Goal: Task Accomplishment & Management: Manage account settings

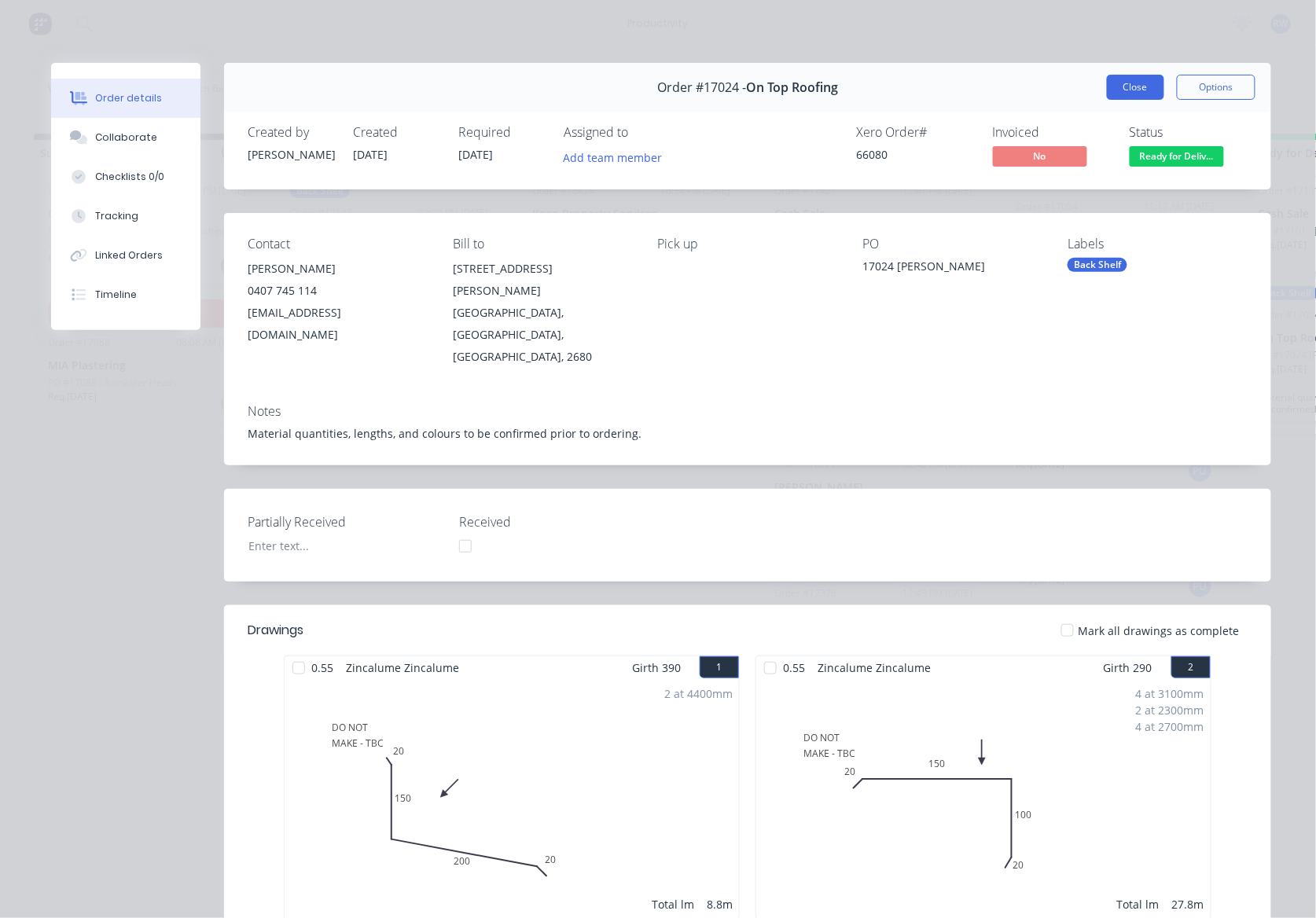
click at [1130, 80] on button "Close" at bounding box center [1136, 87] width 57 height 25
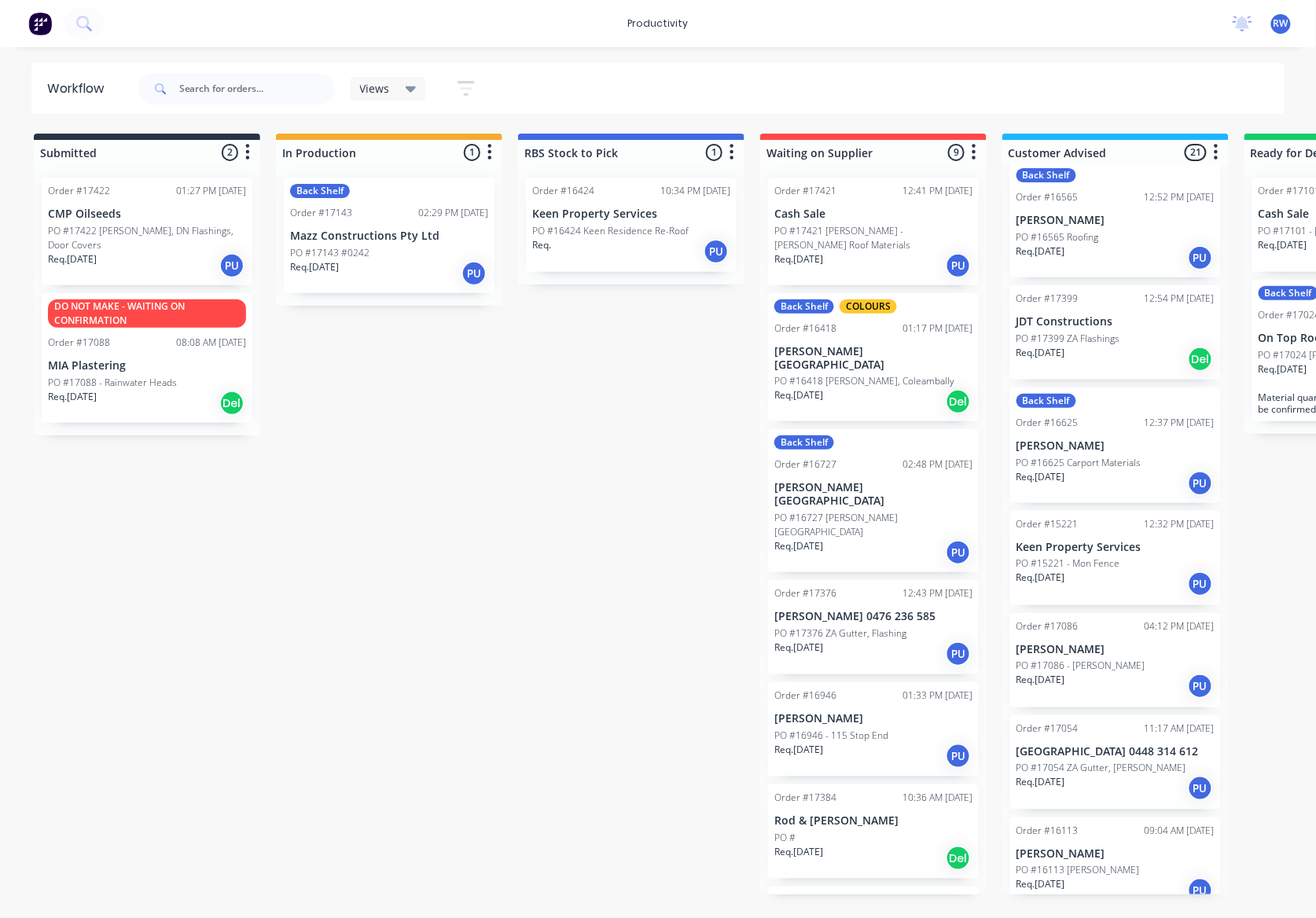
scroll to position [994, 0]
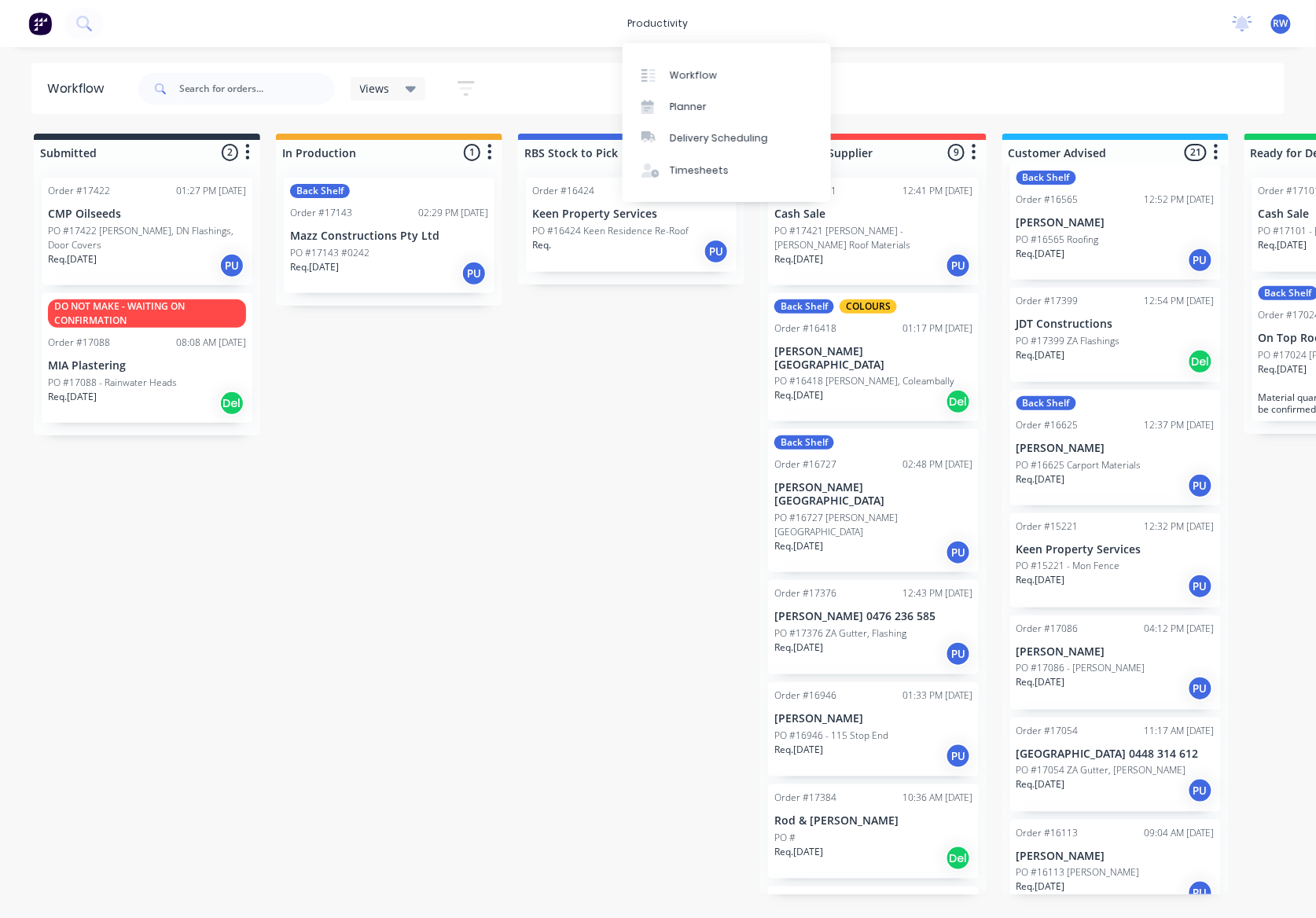
click at [348, 243] on div "Back Shelf Order #17143 02:29 PM 22/08/25 Mazz Constructions Pty Ltd PO #17143 …" at bounding box center [389, 235] width 211 height 116
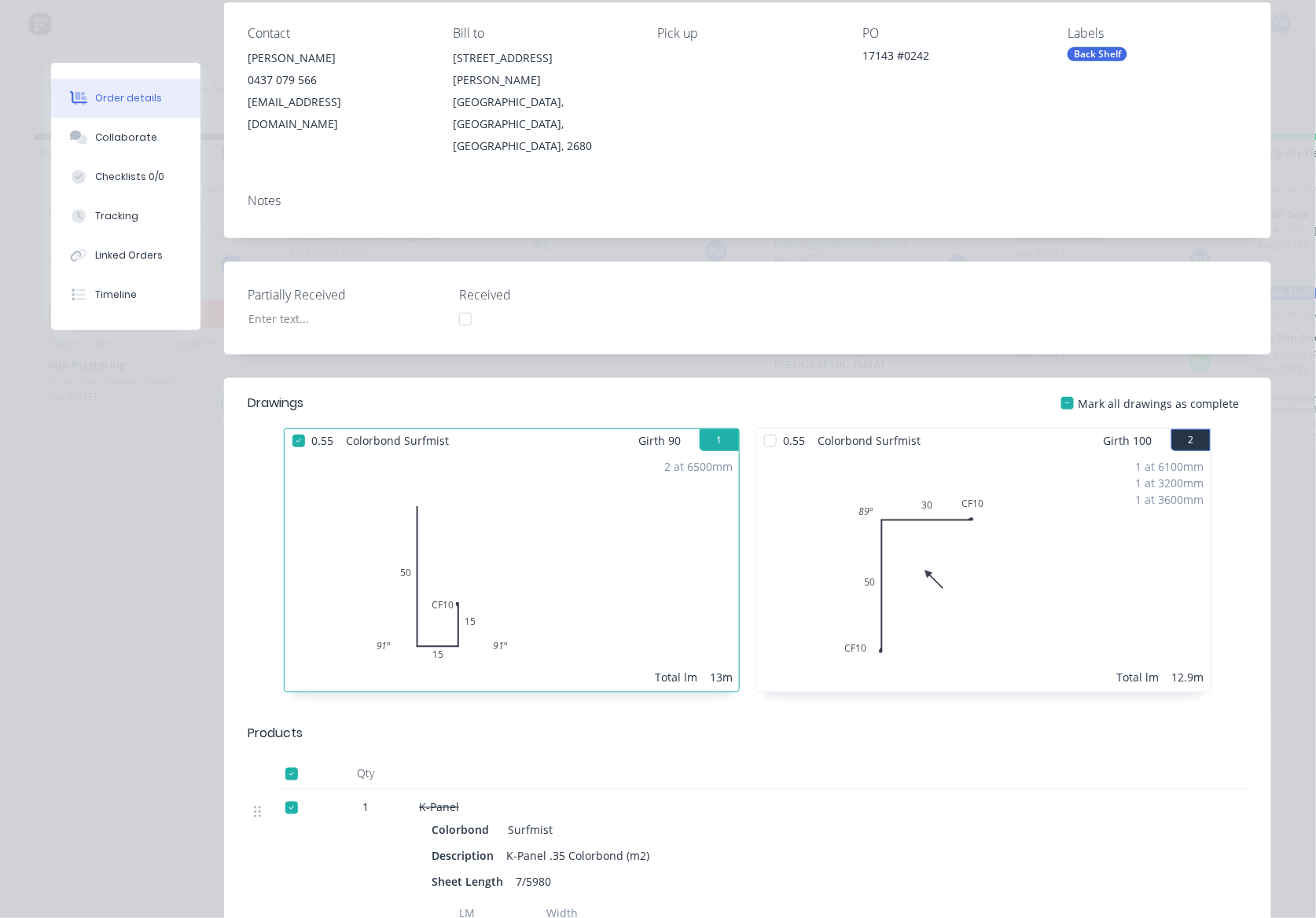
scroll to position [209, 0]
click at [764, 427] on div at bounding box center [770, 443] width 31 height 31
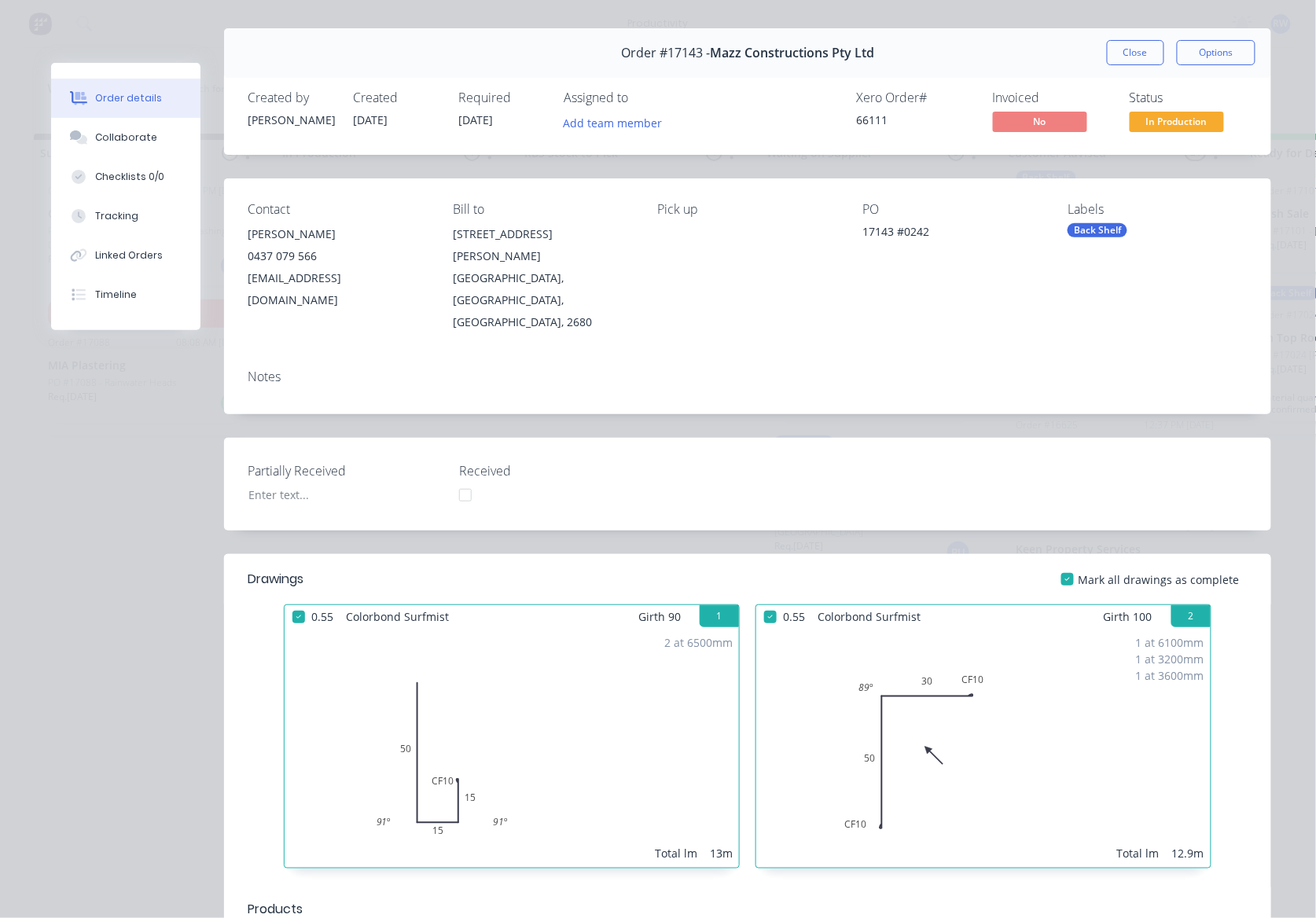
scroll to position [0, 0]
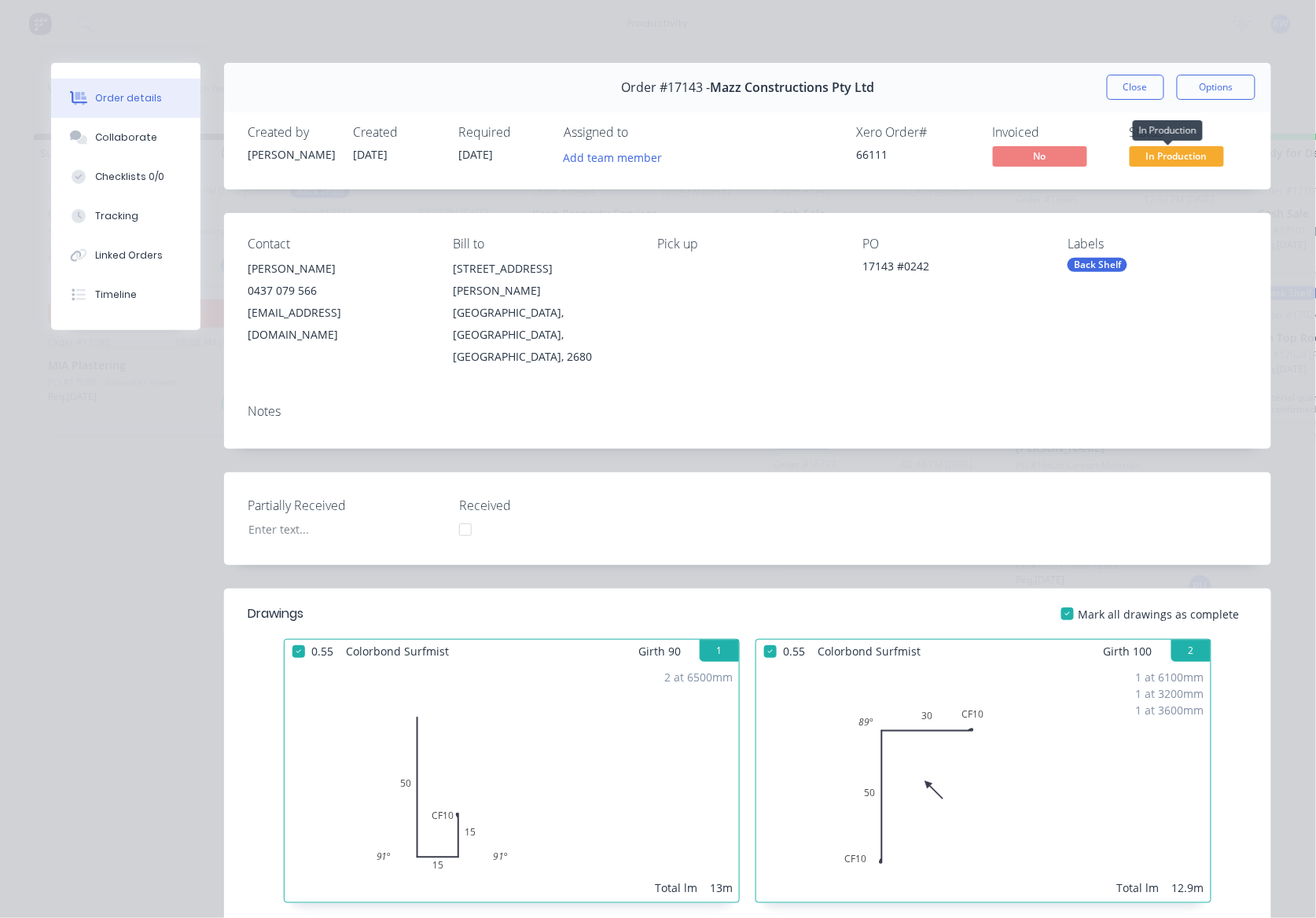
click at [1170, 154] on span "In Production" at bounding box center [1177, 155] width 94 height 19
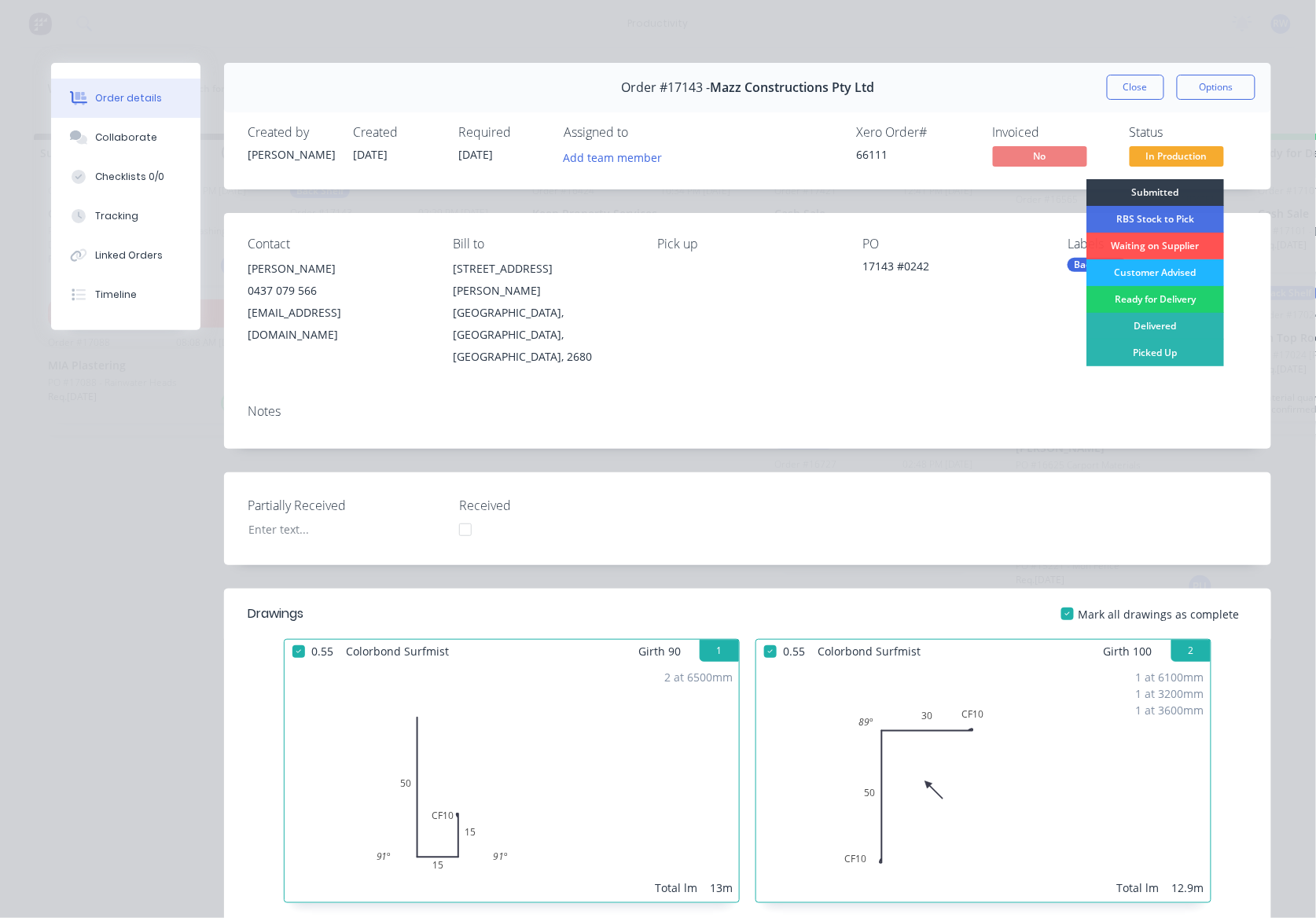
click at [1151, 272] on div "Customer Advised" at bounding box center [1155, 273] width 138 height 27
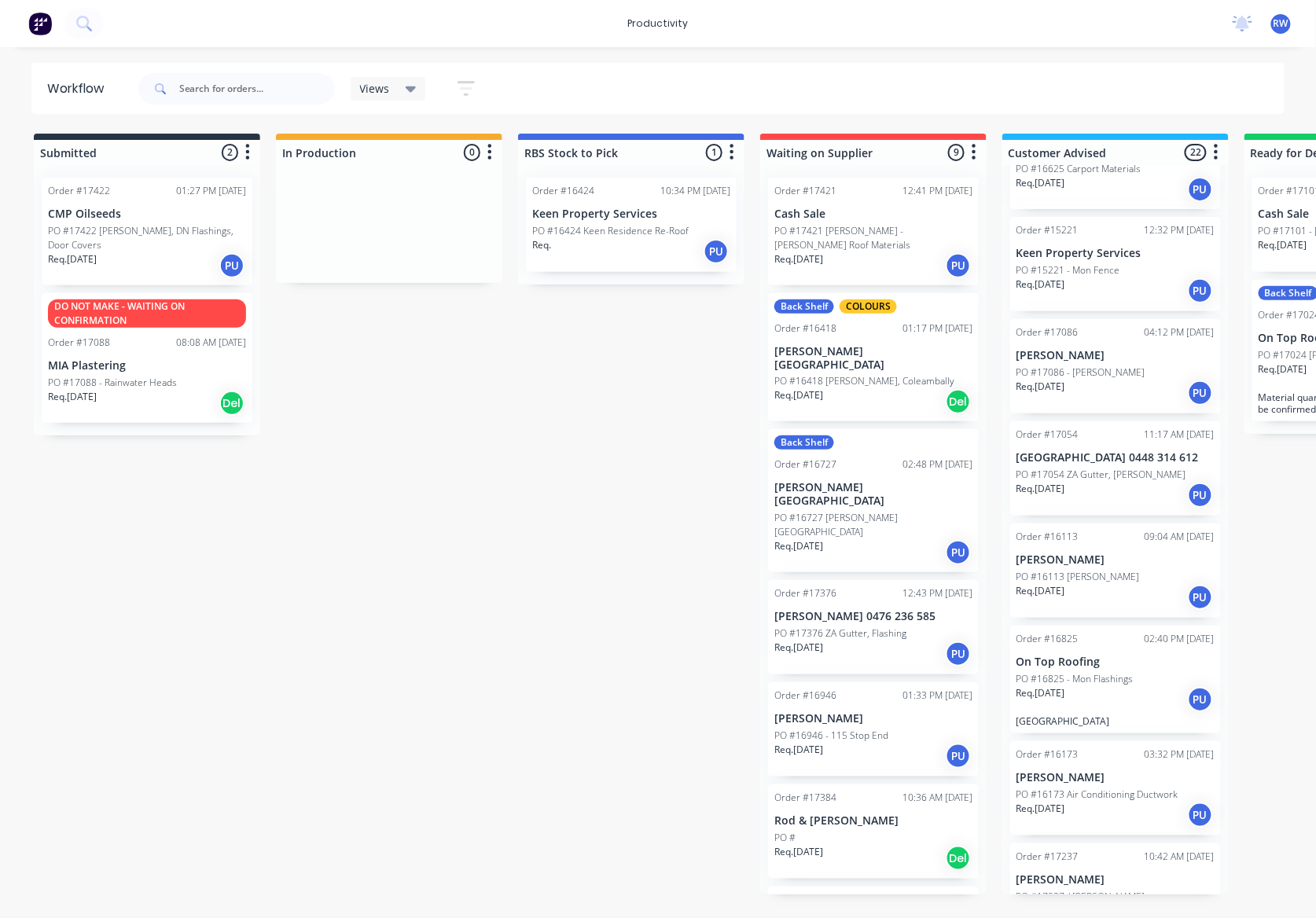
scroll to position [1204, 0]
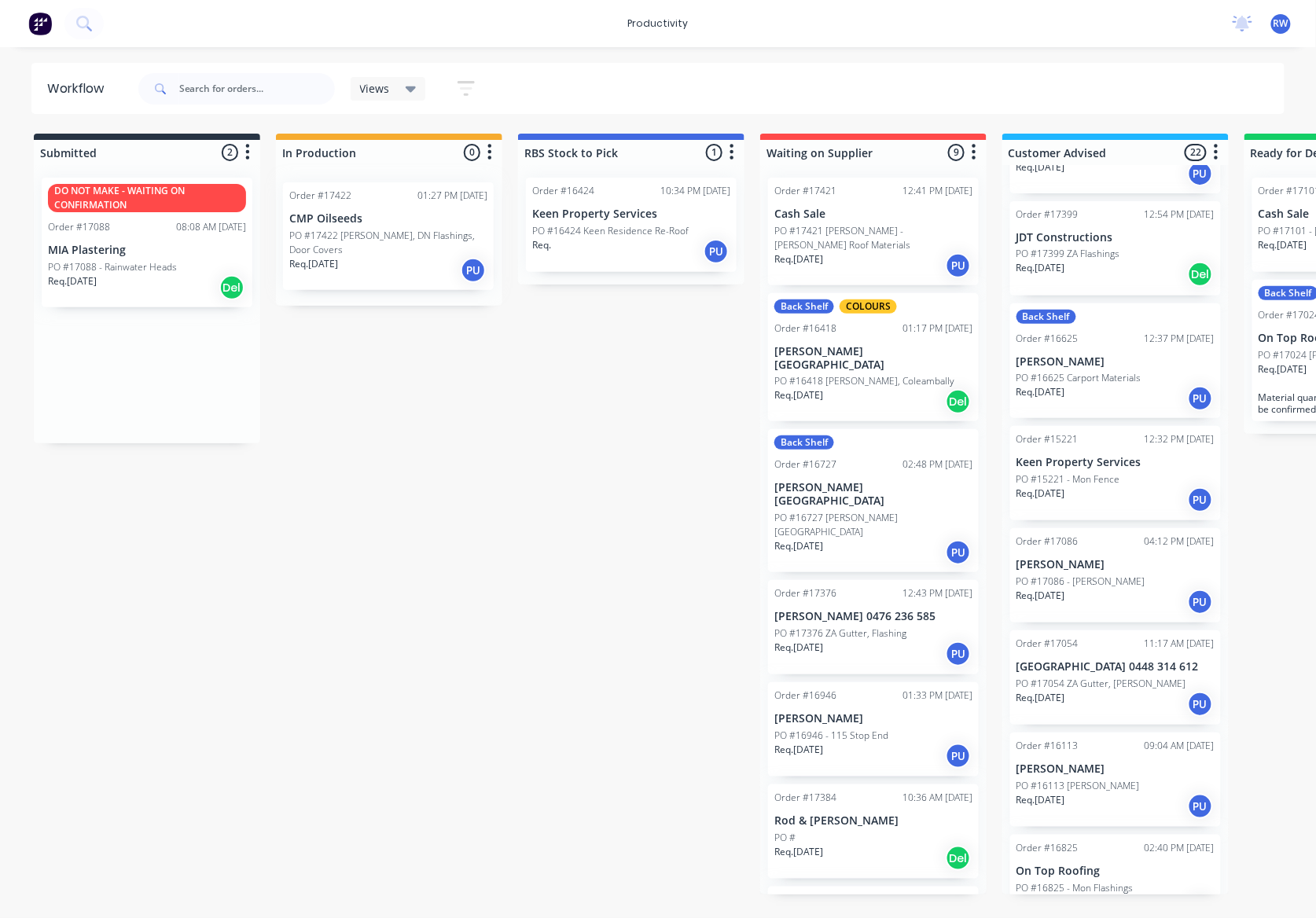
drag, startPoint x: 60, startPoint y: 225, endPoint x: 306, endPoint y: 229, distance: 246.0
click at [306, 229] on div "Submitted 2 Sort By Created date Required date Order number Customer name Most …" at bounding box center [956, 514] width 1937 height 761
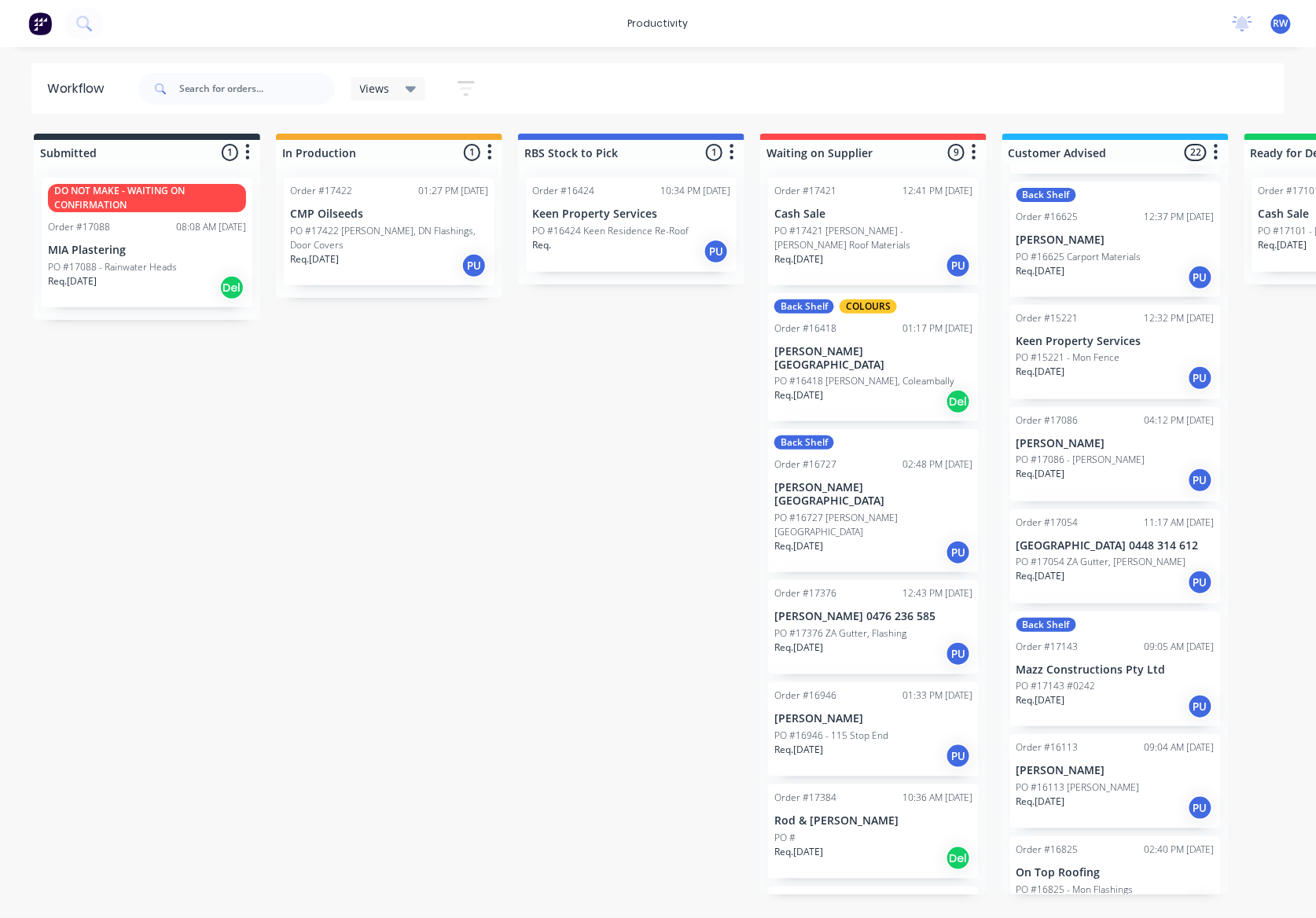
scroll to position [1257, 0]
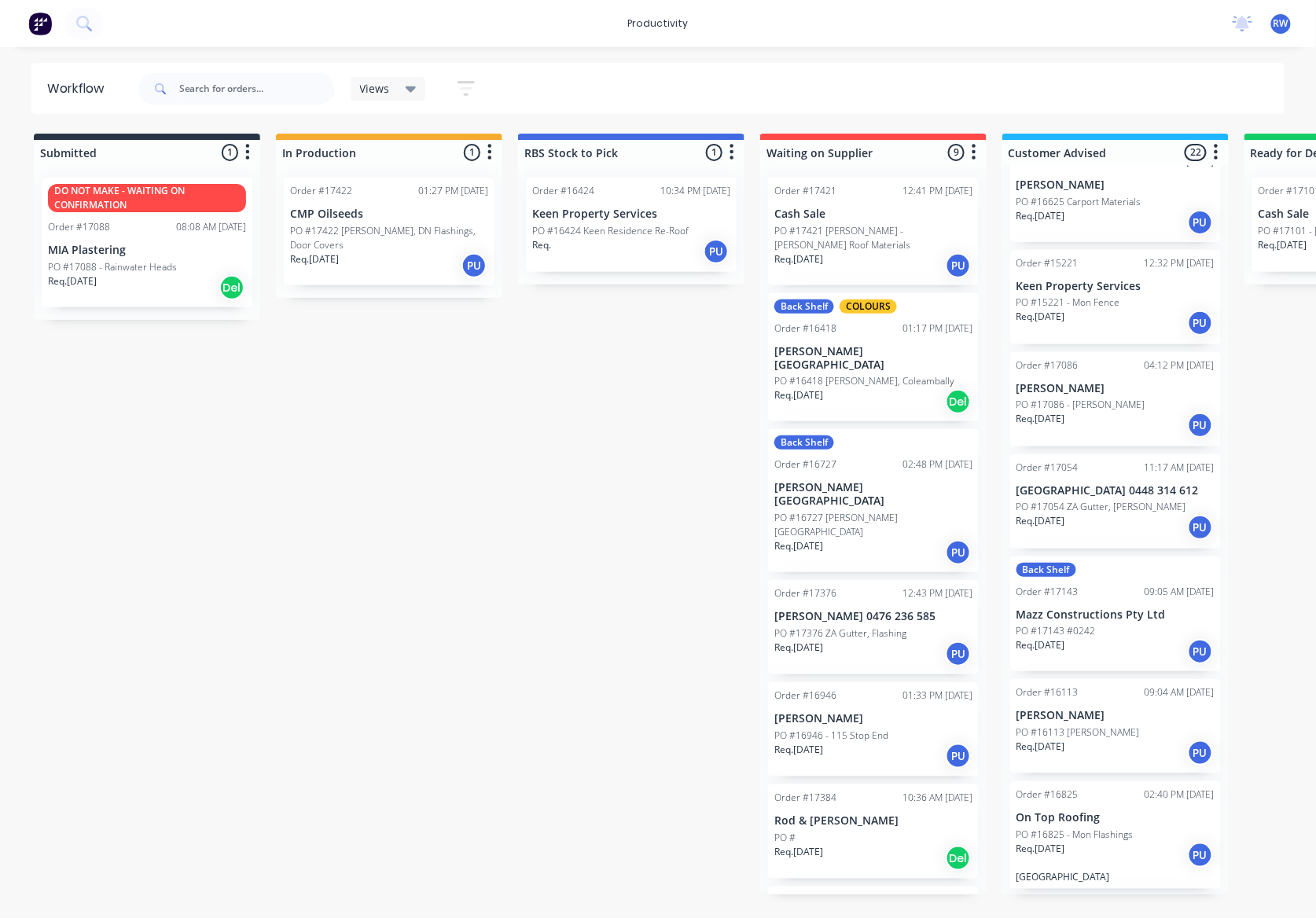
click at [1076, 638] on div "Req. 10/07/25 PU" at bounding box center [1115, 651] width 198 height 27
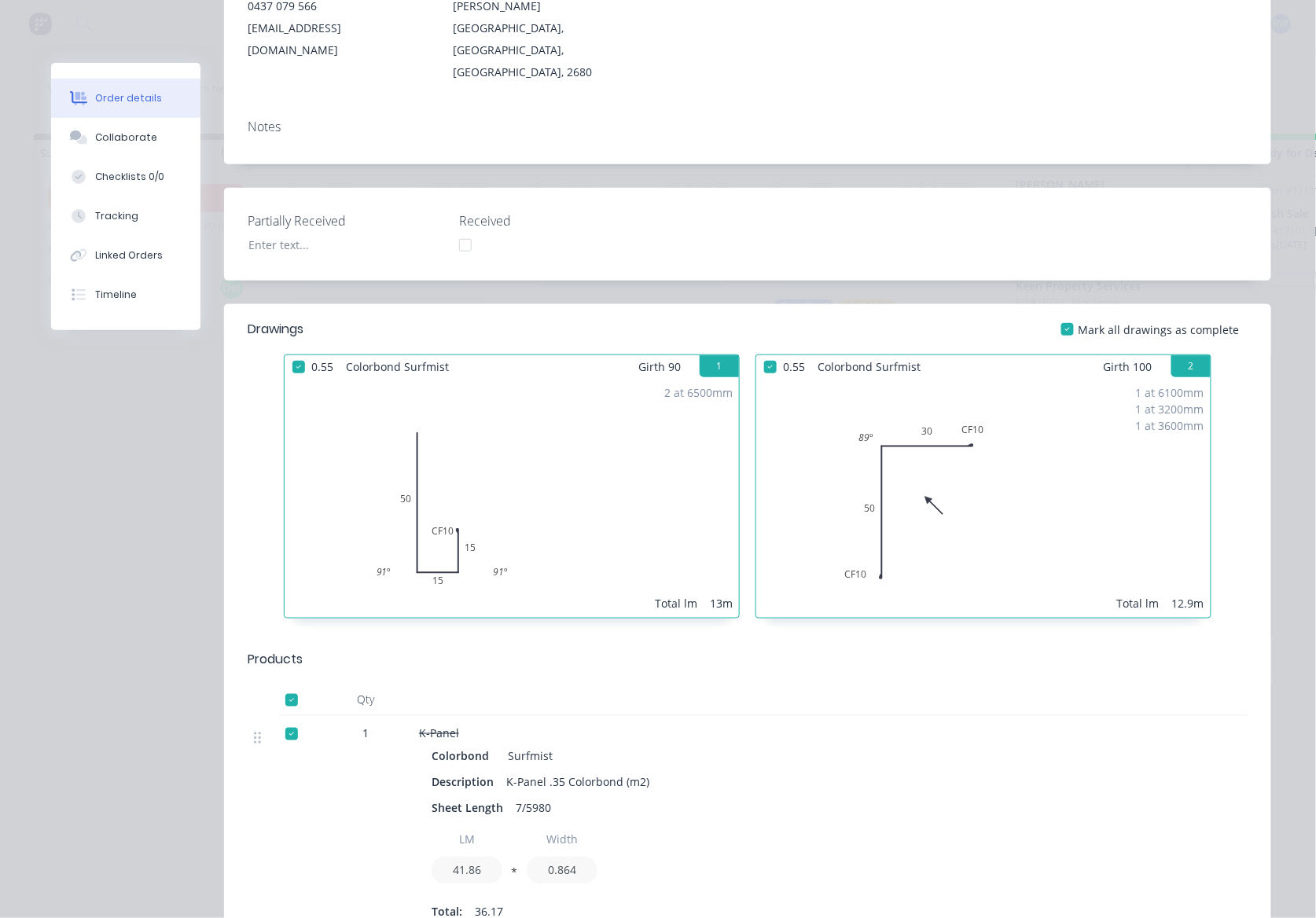
scroll to position [0, 0]
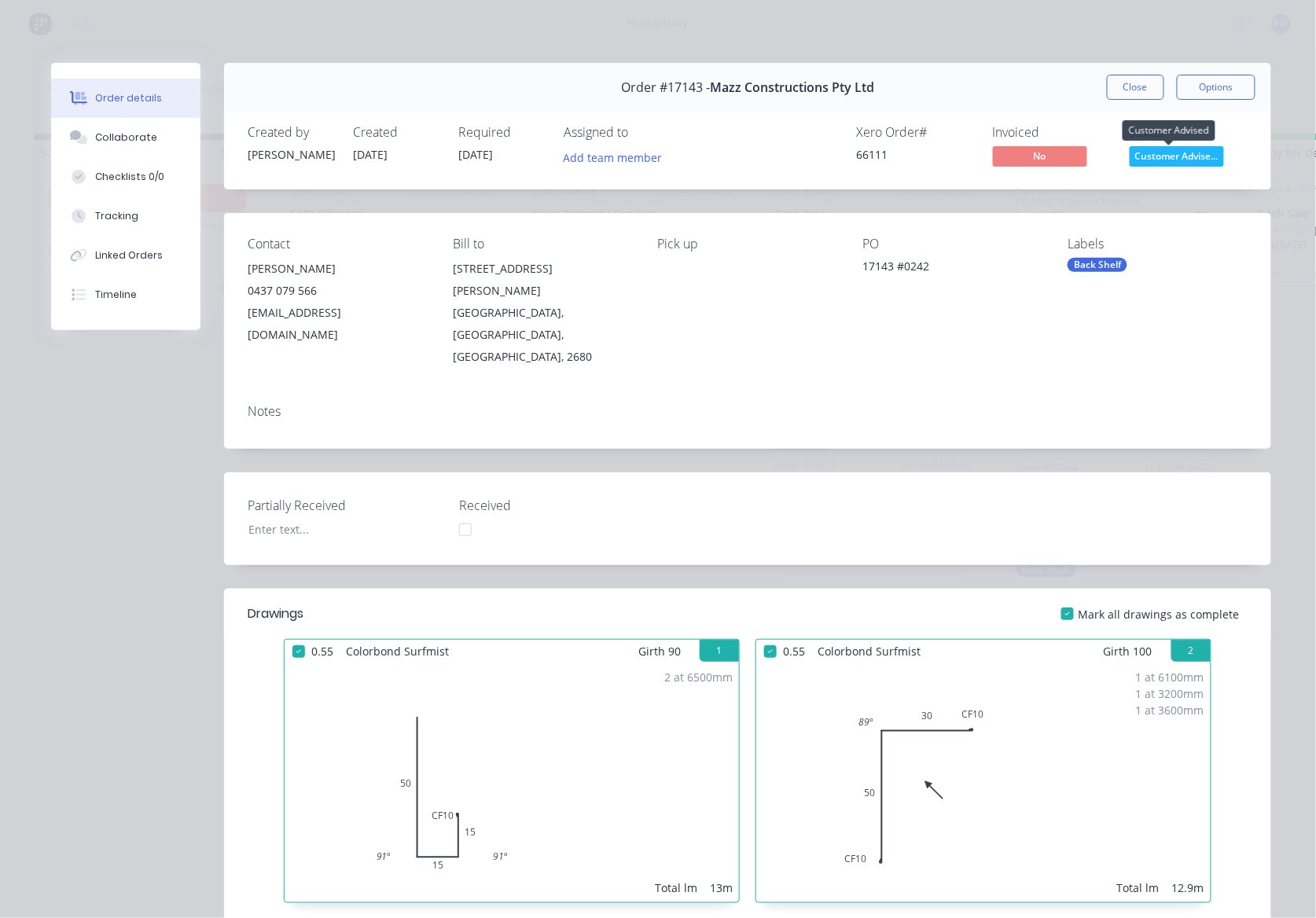
click at [1175, 164] on span "Customer Advise..." at bounding box center [1177, 155] width 94 height 19
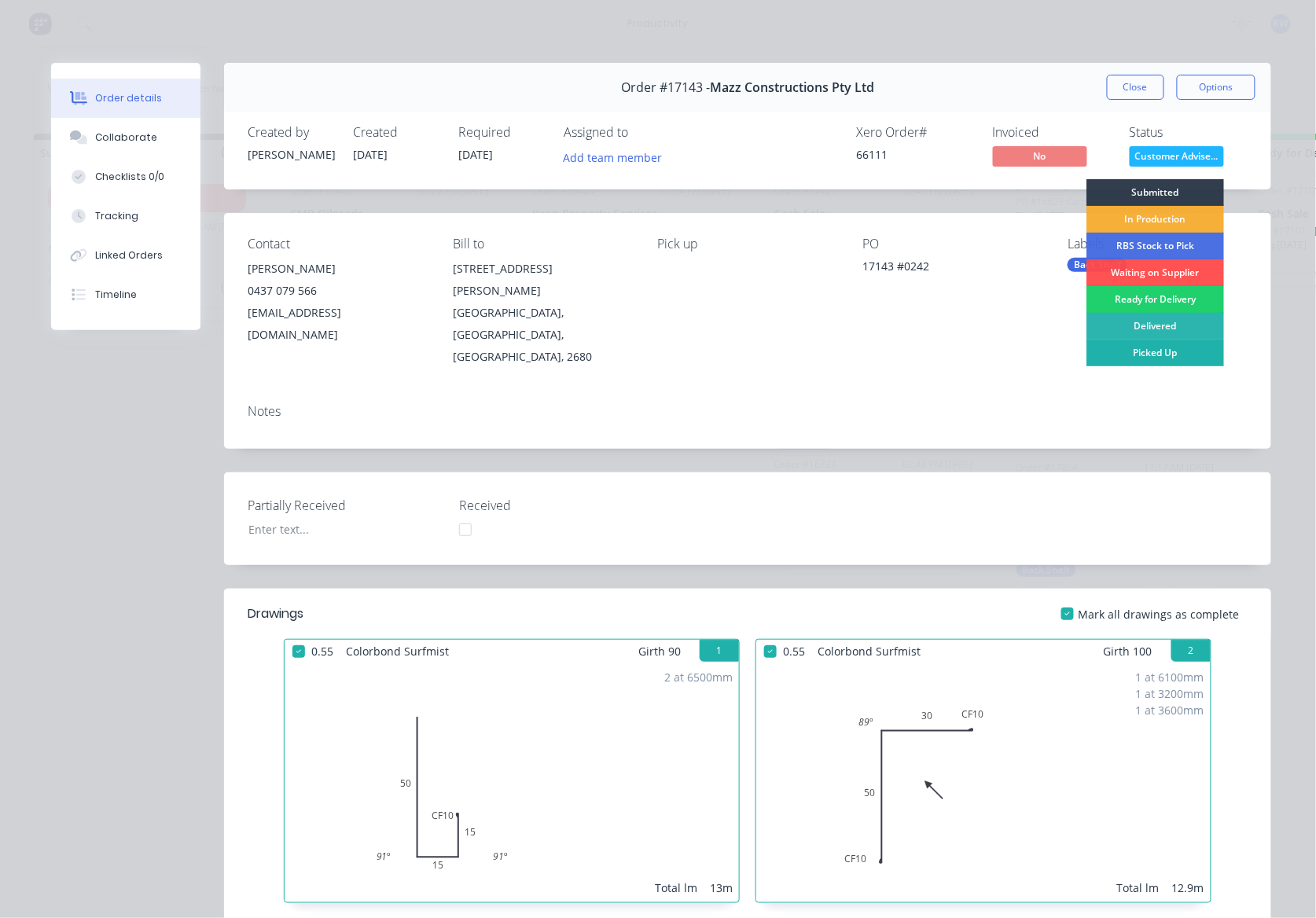
click at [1151, 359] on div "Picked Up" at bounding box center [1155, 352] width 138 height 27
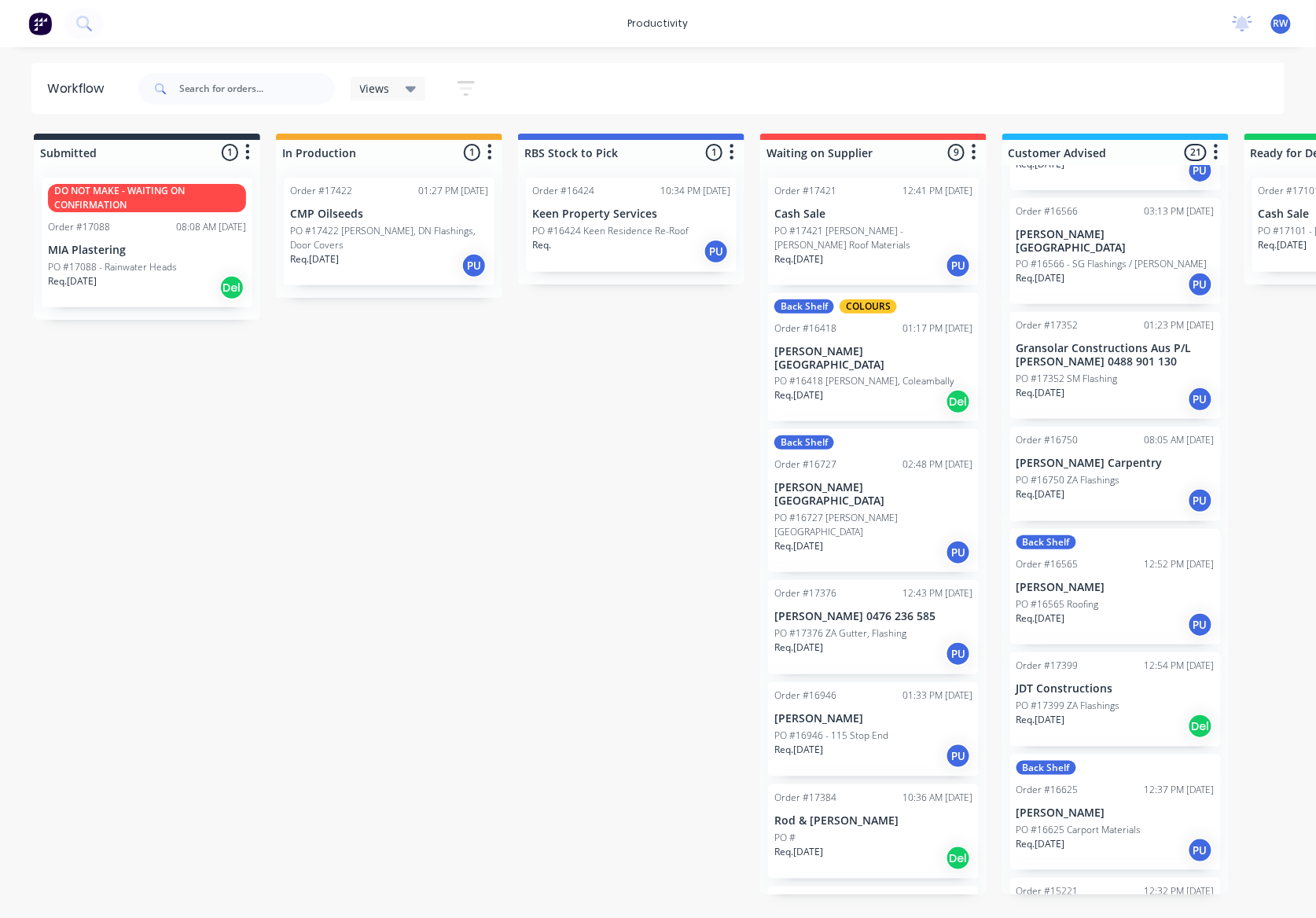
scroll to position [679, 0]
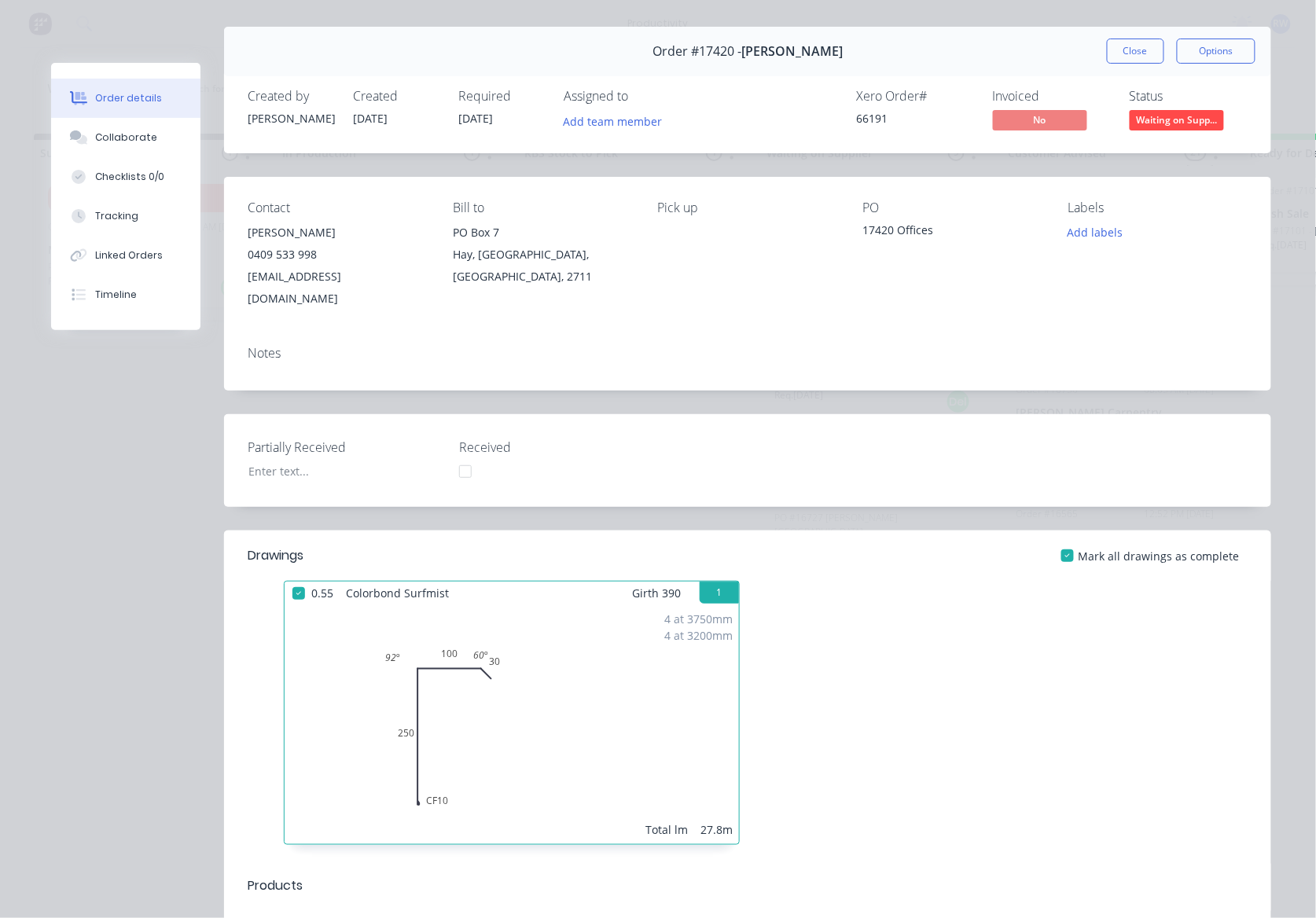
scroll to position [0, 0]
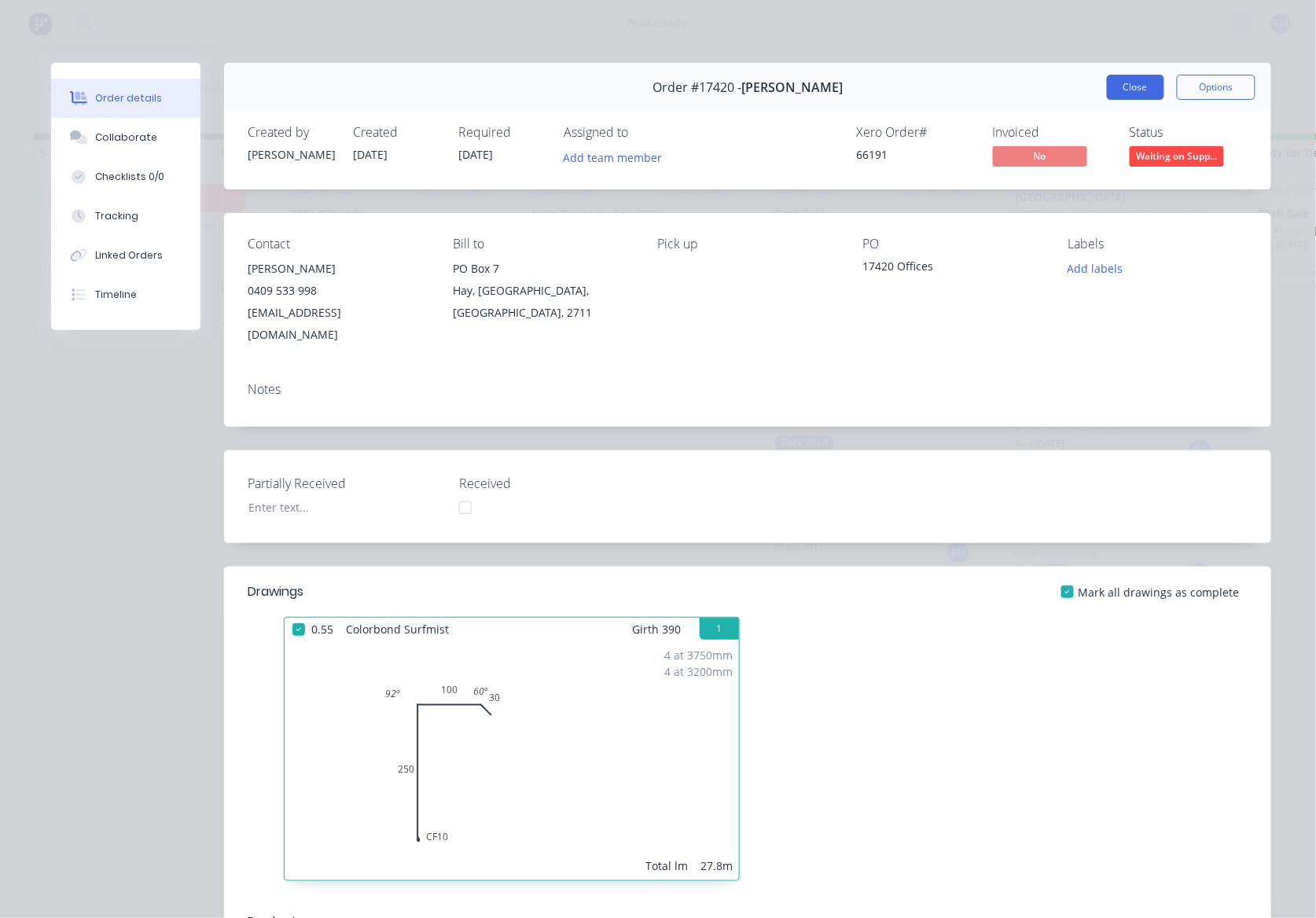
click at [1113, 86] on button "Close" at bounding box center [1136, 87] width 57 height 25
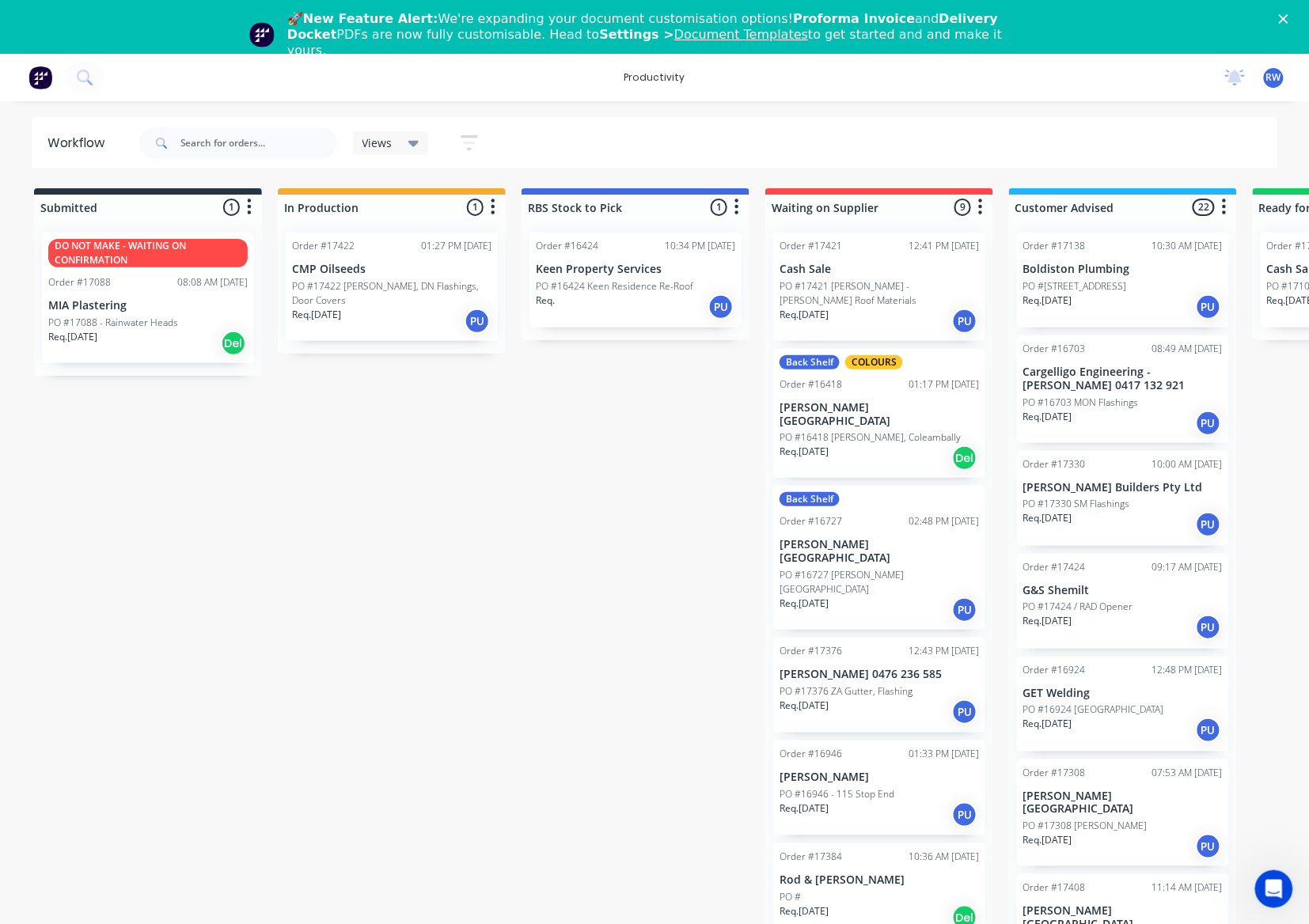
click at [385, 315] on div "Req. 22/08/25 PU" at bounding box center [392, 321] width 199 height 27
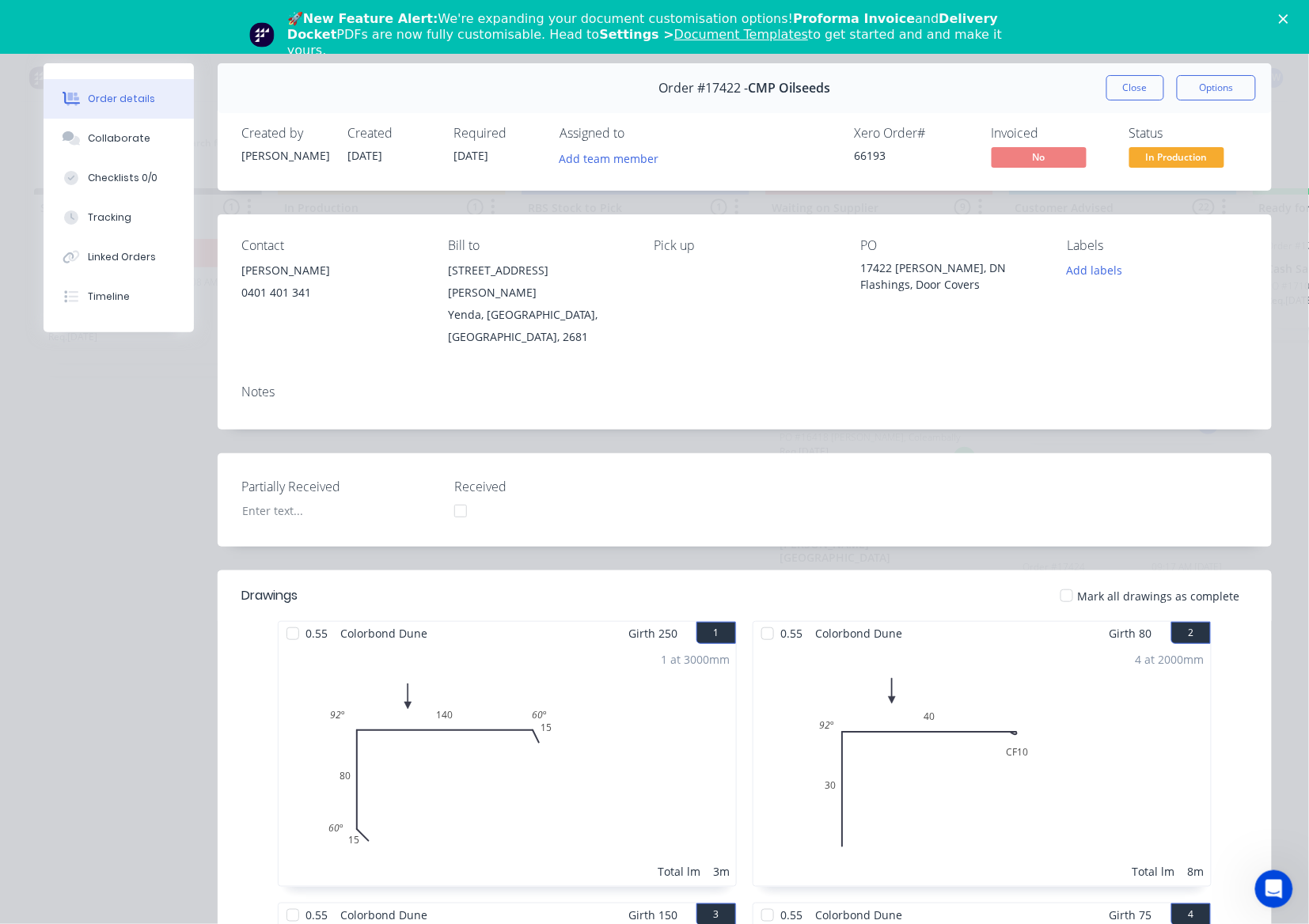
drag, startPoint x: 763, startPoint y: 620, endPoint x: 728, endPoint y: 620, distance: 35.0
click at [763, 619] on div at bounding box center [768, 634] width 32 height 32
click at [285, 618] on div at bounding box center [293, 634] width 32 height 32
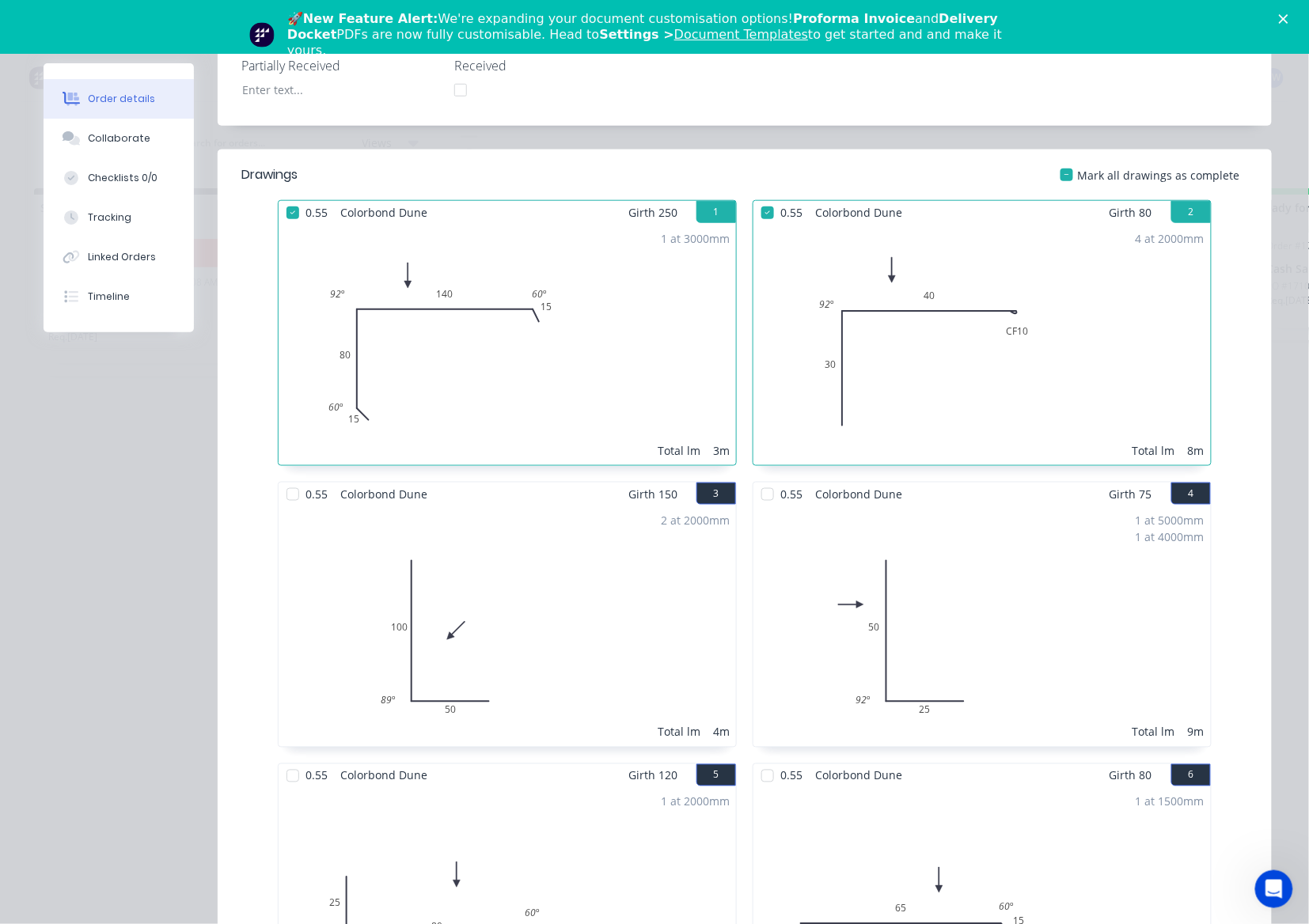
scroll to position [422, 0]
drag, startPoint x: 282, startPoint y: 467, endPoint x: 307, endPoint y: 481, distance: 28.7
click at [286, 477] on div at bounding box center [293, 493] width 32 height 32
click at [762, 477] on div at bounding box center [768, 493] width 32 height 32
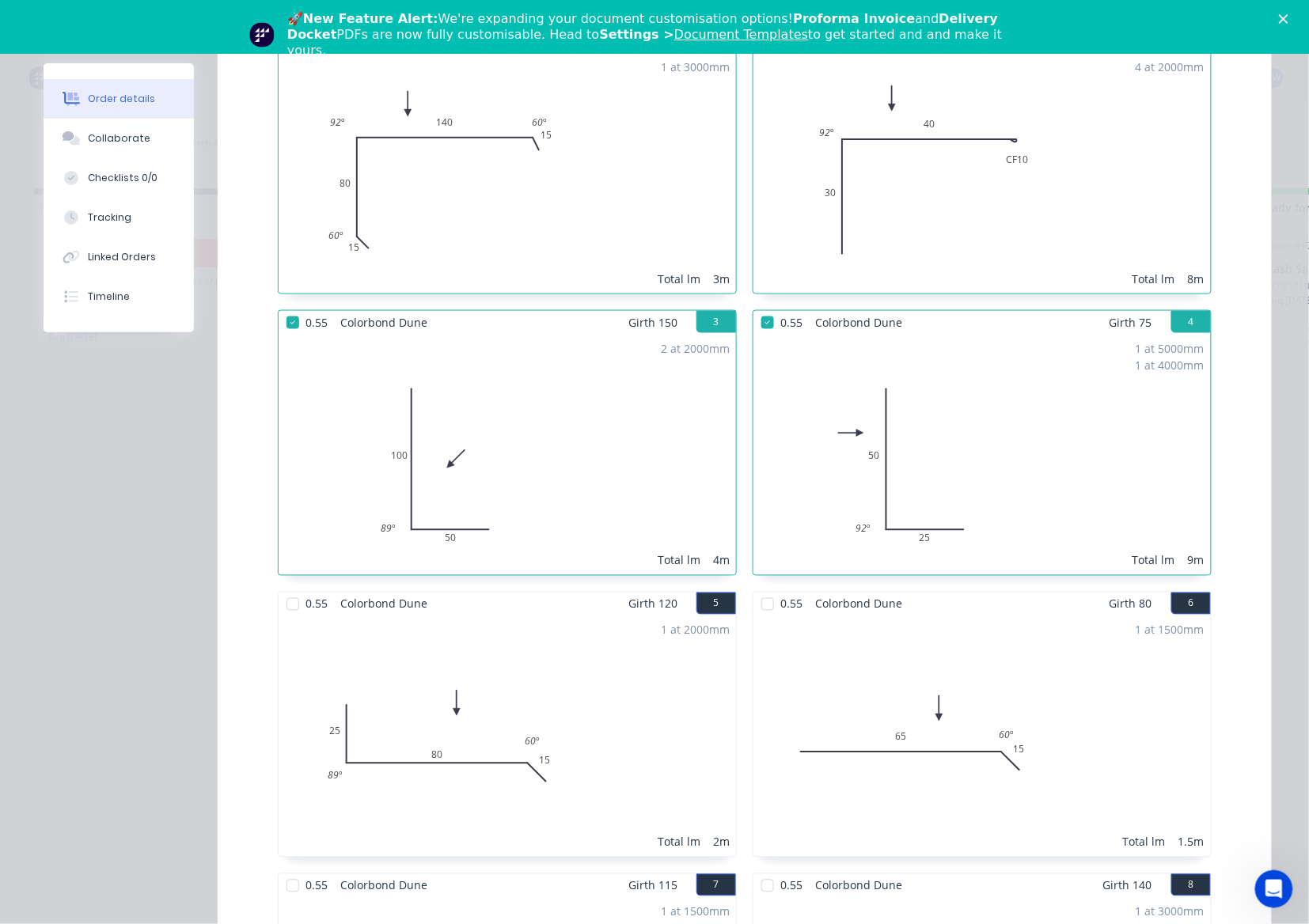
scroll to position [633, 0]
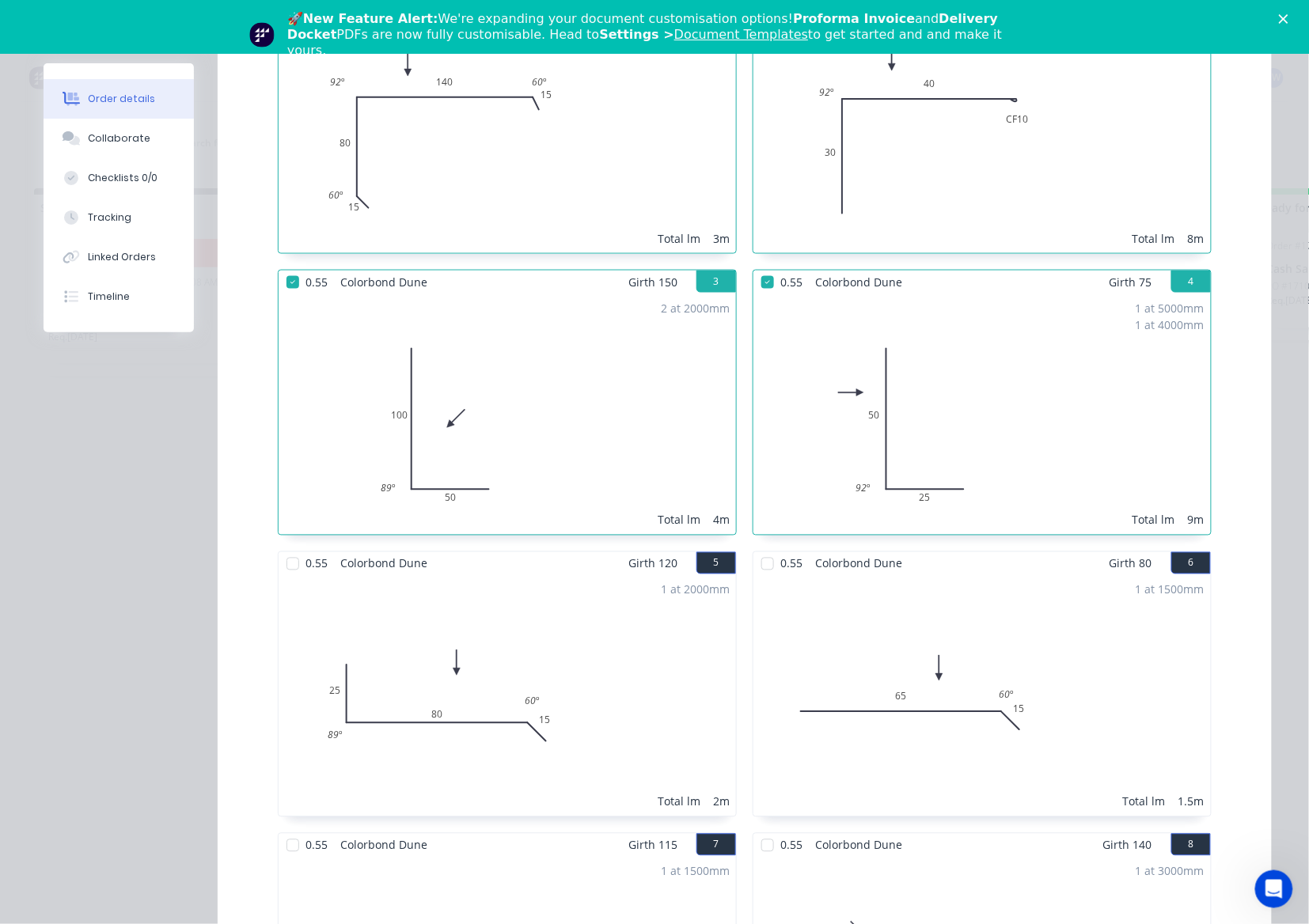
click at [754, 548] on div at bounding box center [768, 564] width 32 height 32
click at [282, 548] on div at bounding box center [293, 564] width 32 height 32
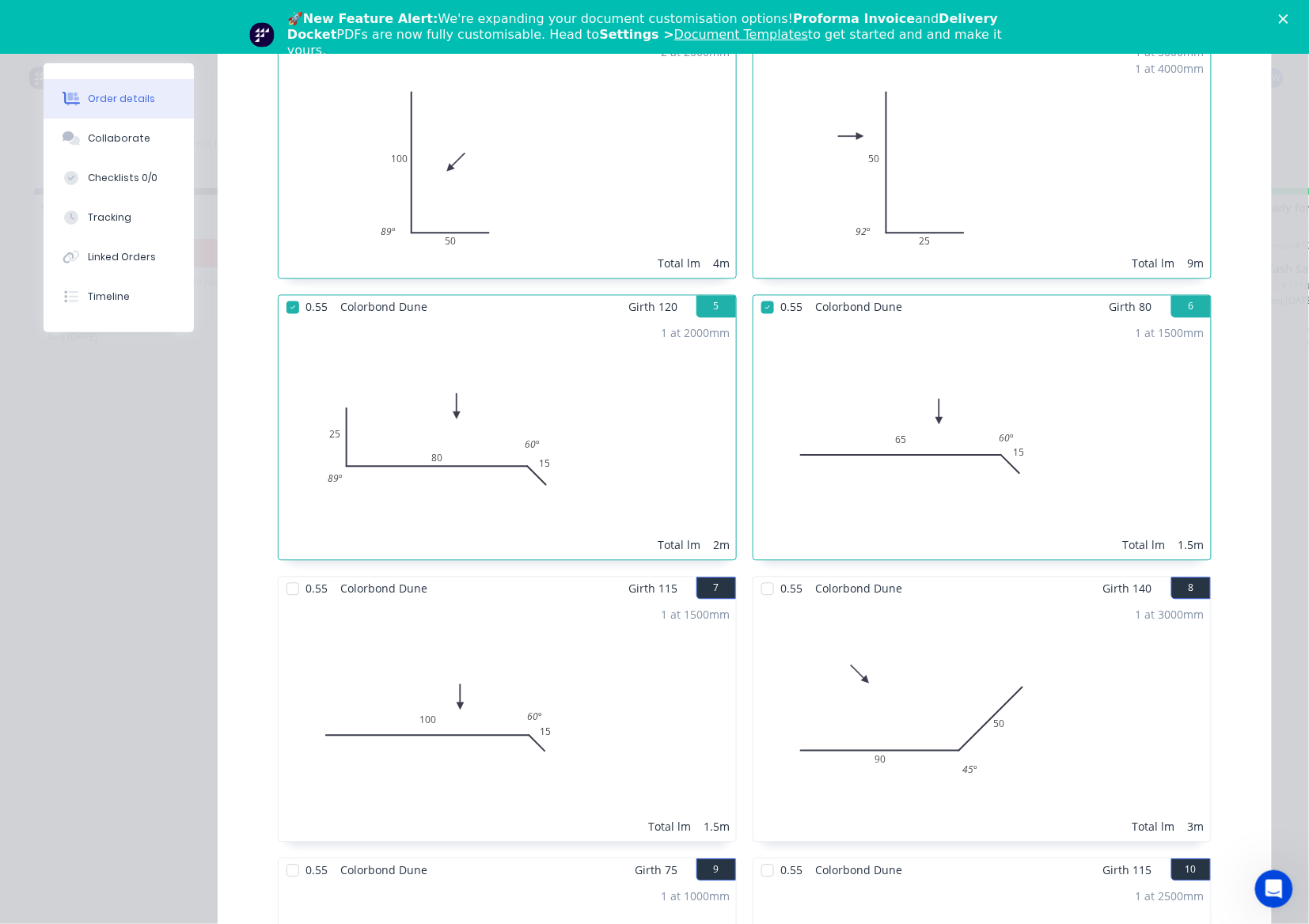
scroll to position [949, 0]
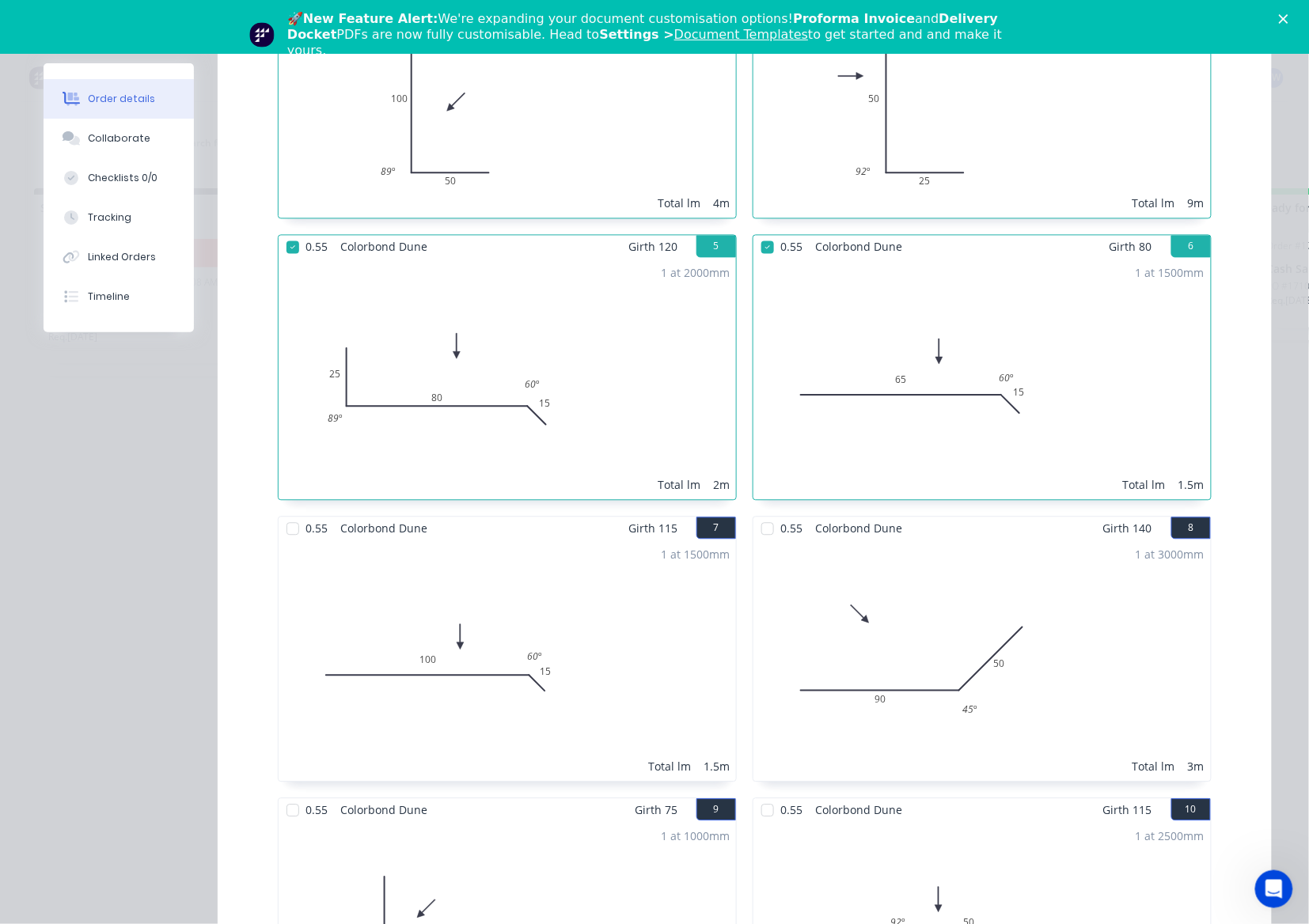
click at [286, 514] on div at bounding box center [293, 529] width 32 height 32
click at [760, 516] on div at bounding box center [768, 529] width 32 height 32
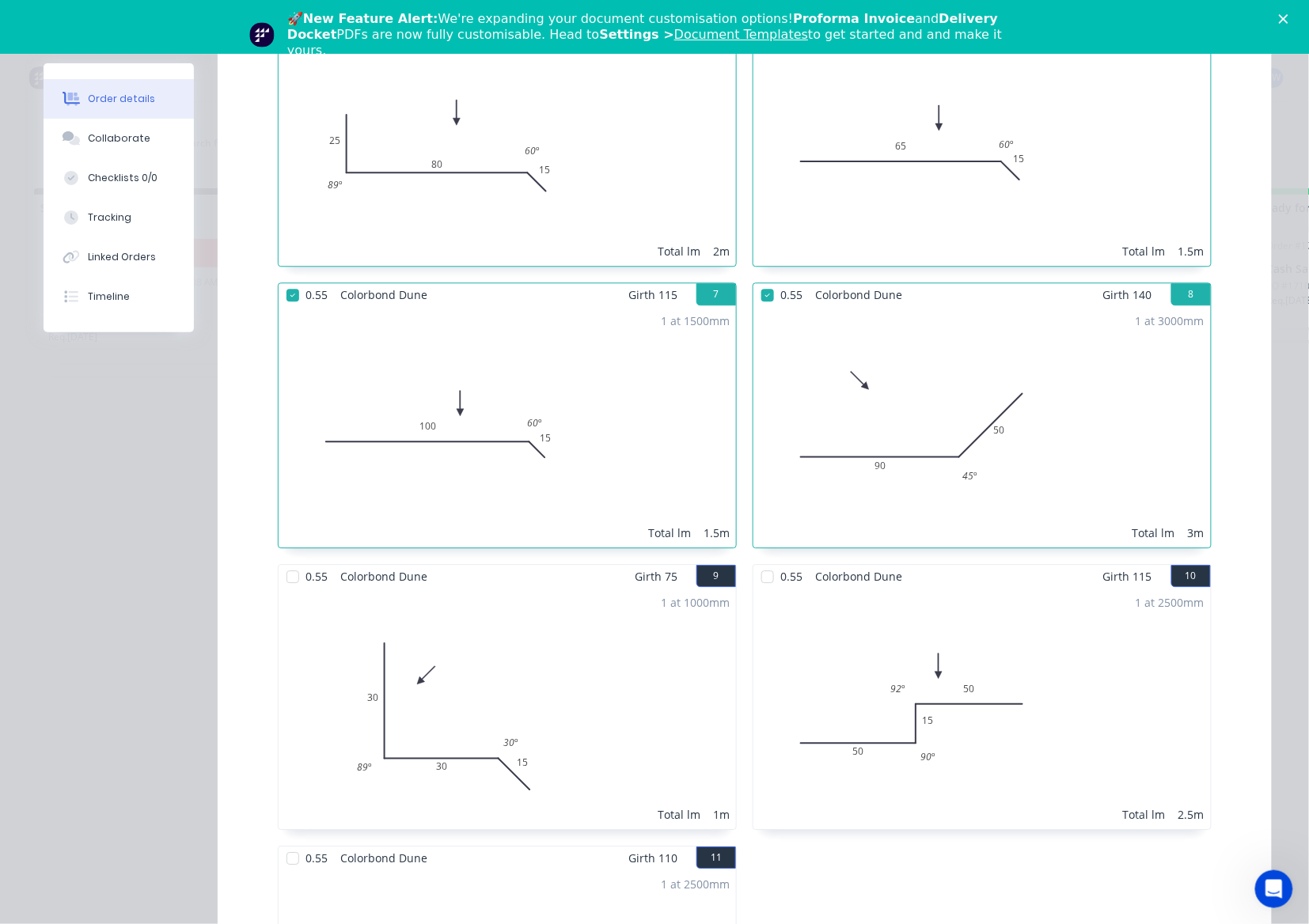
scroll to position [1265, 0]
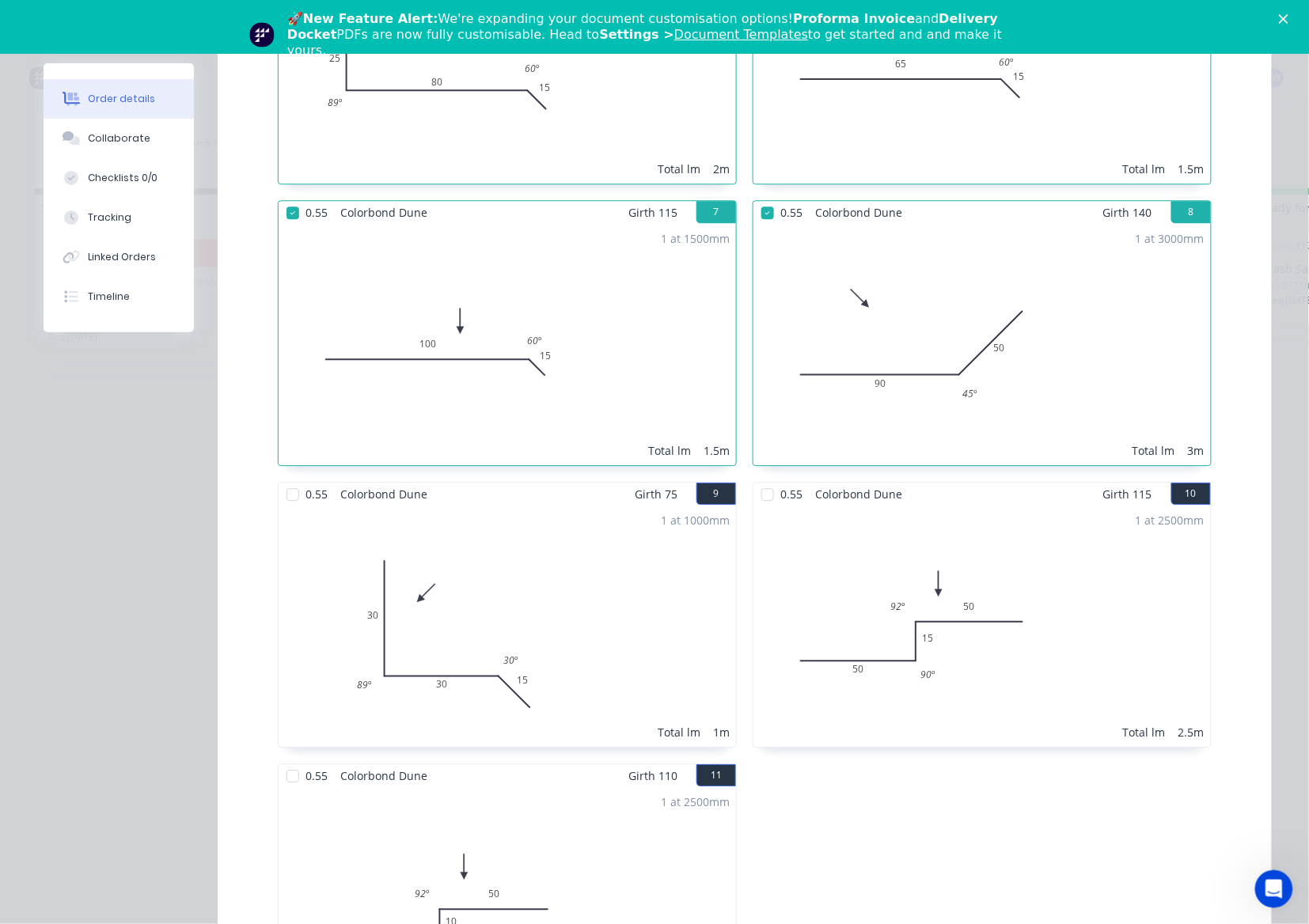
click at [760, 481] on div at bounding box center [768, 494] width 32 height 32
click at [277, 478] on div at bounding box center [293, 494] width 32 height 32
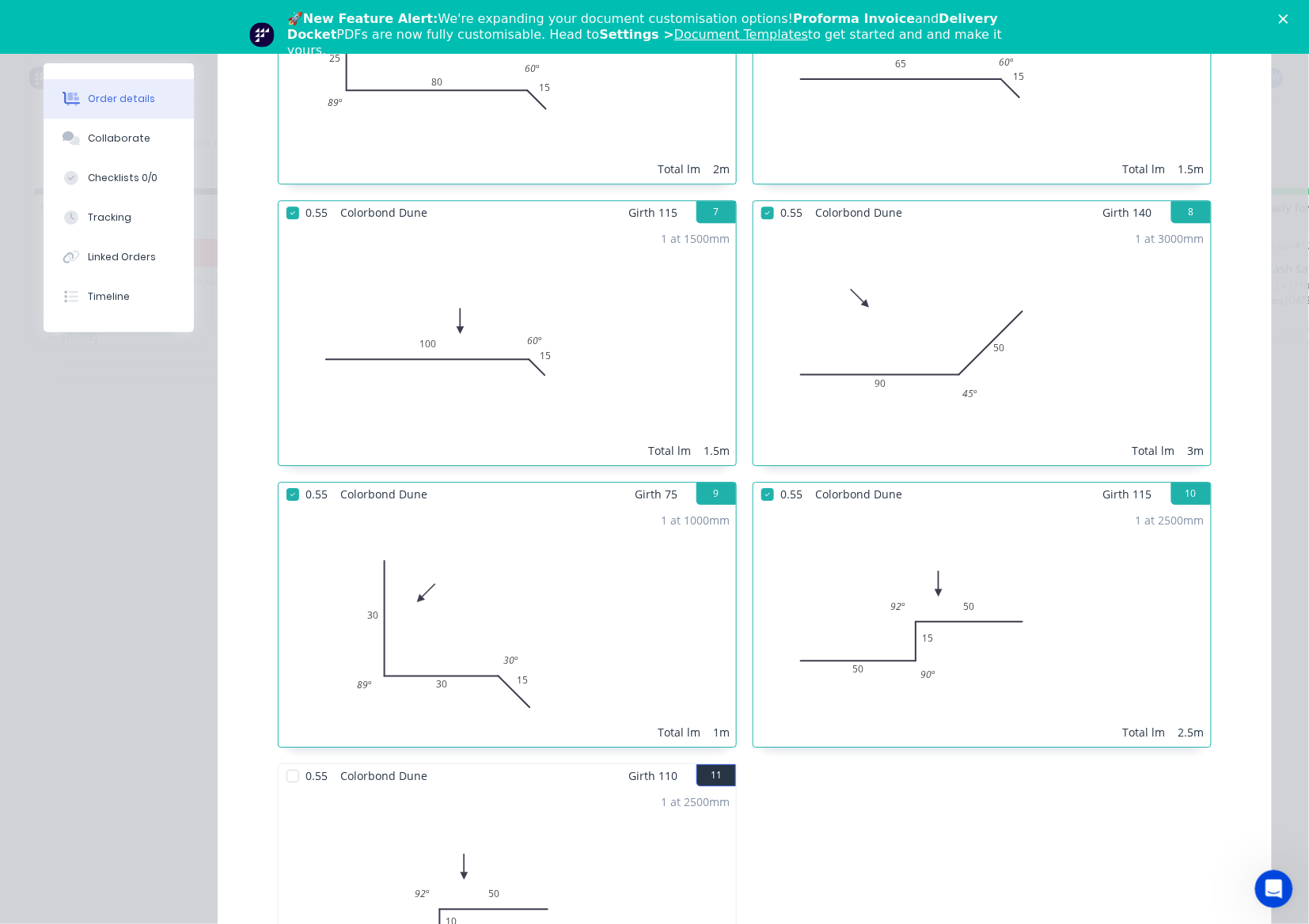
click at [282, 760] on div at bounding box center [293, 776] width 32 height 32
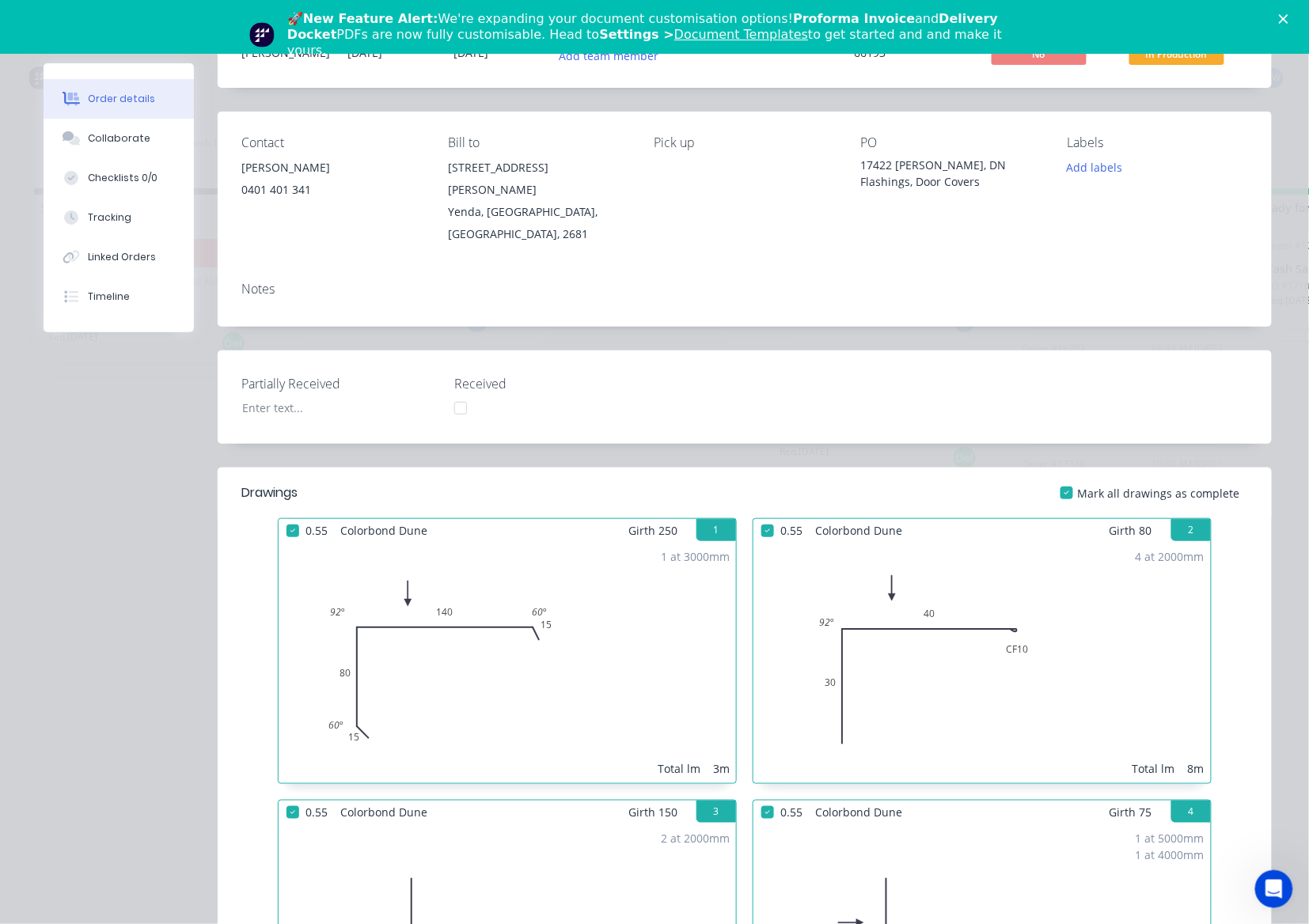
scroll to position [0, 0]
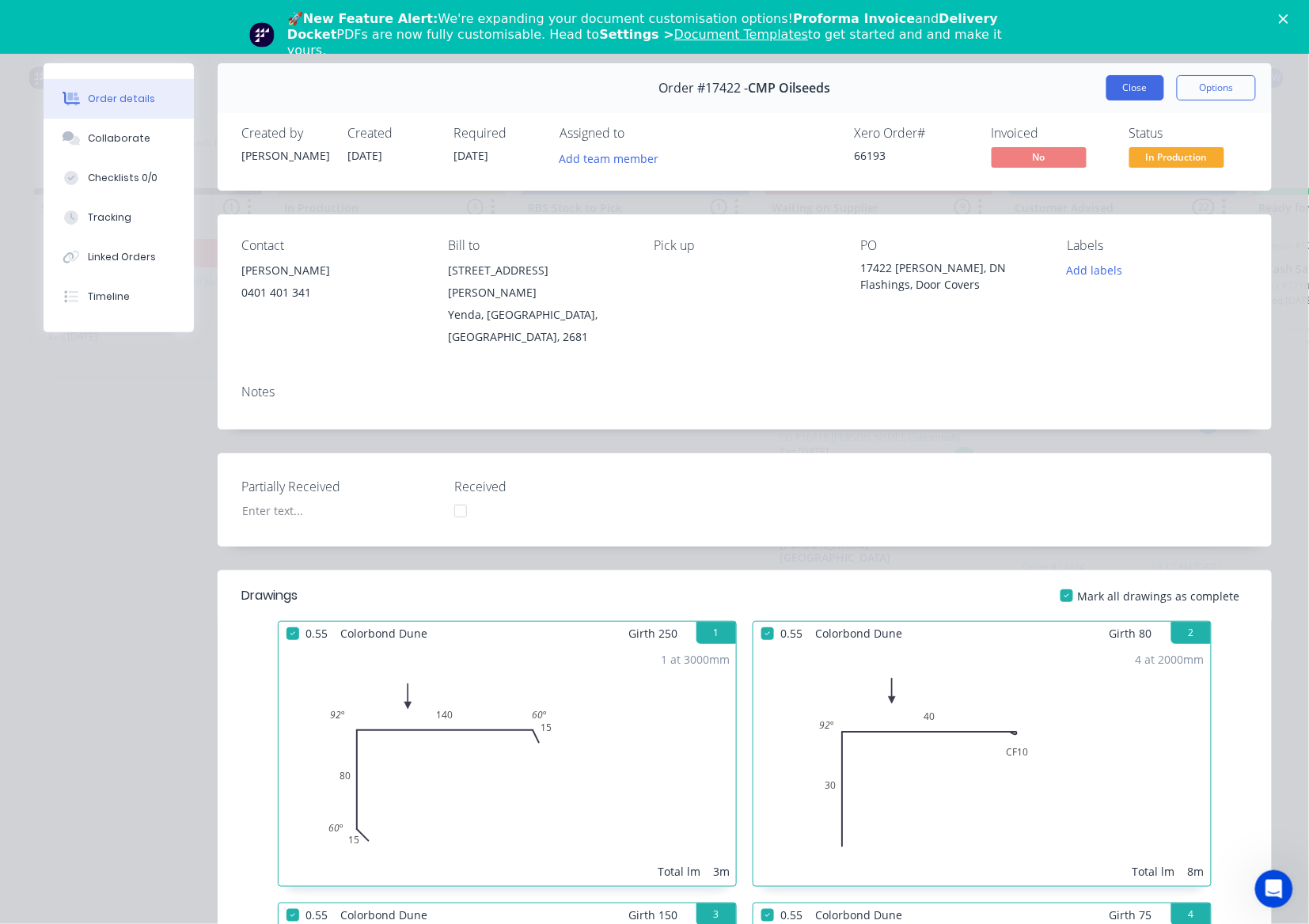
click at [1116, 86] on button "Close" at bounding box center [1135, 87] width 58 height 25
